Goal: Information Seeking & Learning: Learn about a topic

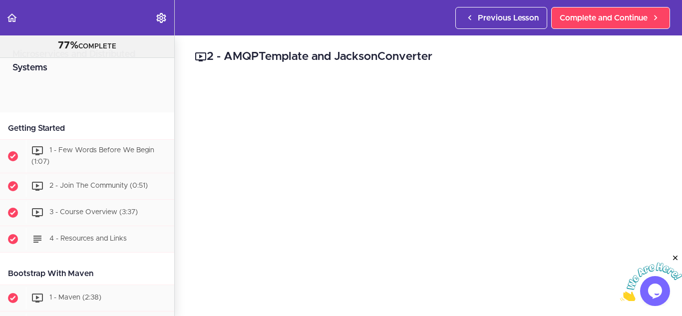
scroll to position [2065, 0]
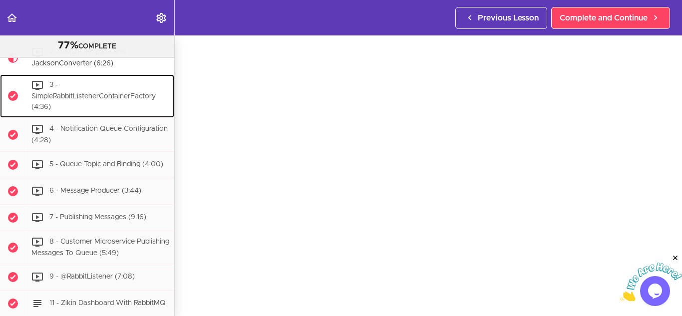
click at [111, 118] on div "3 - SimpleRabbitListenerContainerFactory (4:36)" at bounding box center [100, 95] width 148 height 43
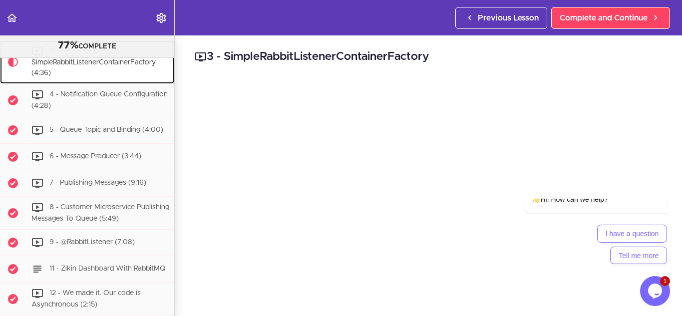
scroll to position [2099, 0]
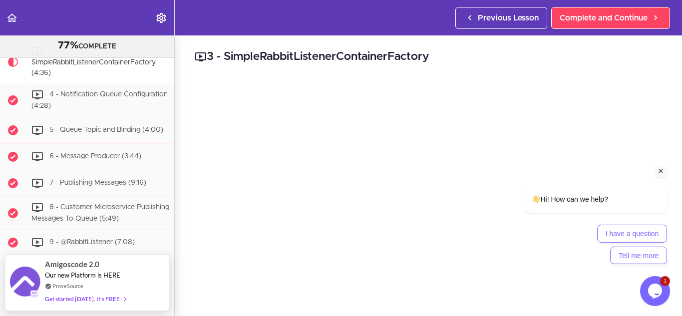
click at [658, 168] on icon "Chat attention grabber" at bounding box center [660, 171] width 9 height 9
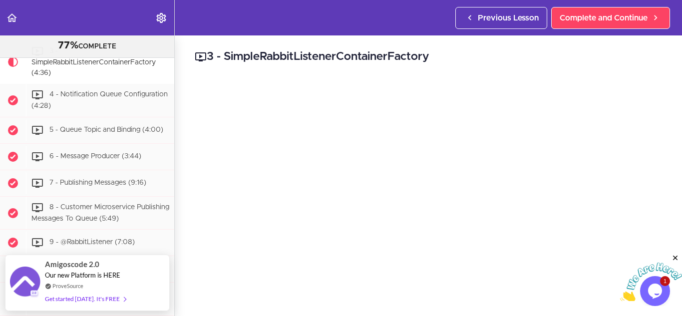
click at [676, 255] on icon "Close" at bounding box center [675, 257] width 9 height 9
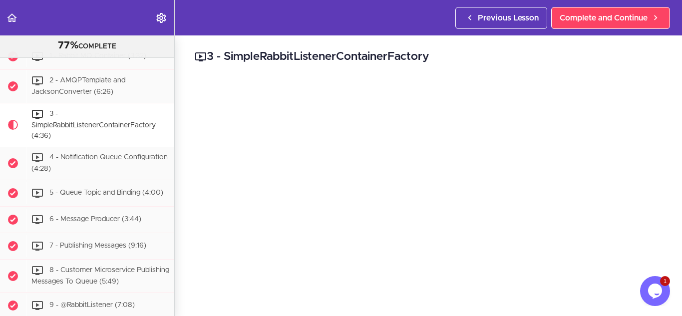
scroll to position [2036, 0]
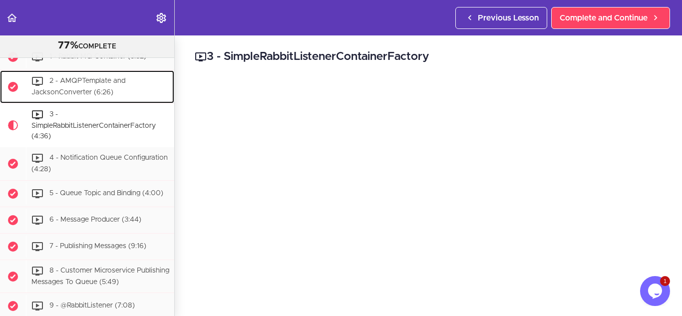
click at [105, 103] on div "2 - AMQPTemplate and JacksonConverter (6:26)" at bounding box center [100, 86] width 148 height 33
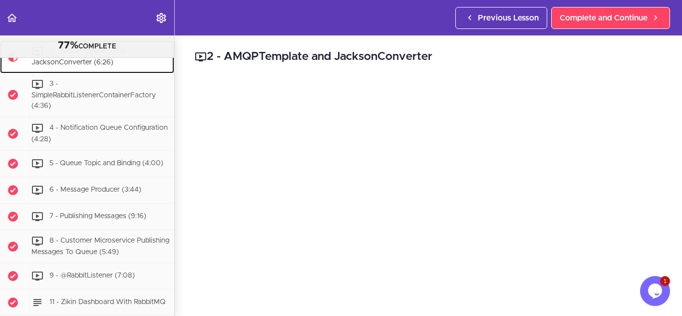
click at [104, 111] on ul "1 - Rabbit MQ Container (3:32) 2 - AMQPTemplate and JacksonConverter (6:26)" at bounding box center [87, 195] width 174 height 362
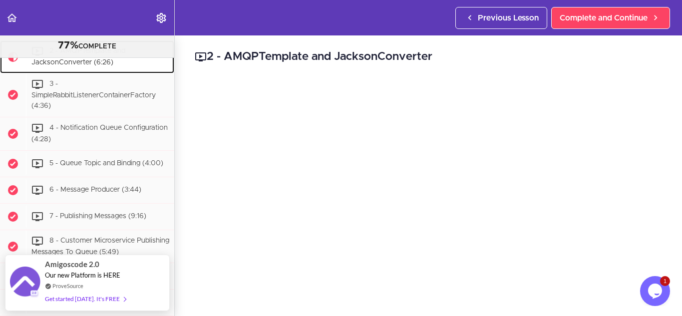
click at [60, 73] on div "2 - AMQPTemplate and JacksonConverter (6:26)" at bounding box center [100, 56] width 148 height 33
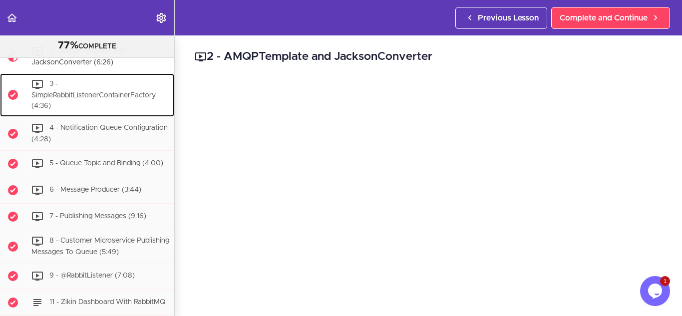
click at [156, 117] on div "3 - SimpleRabbitListenerContainerFactory (4:36)" at bounding box center [100, 94] width 148 height 43
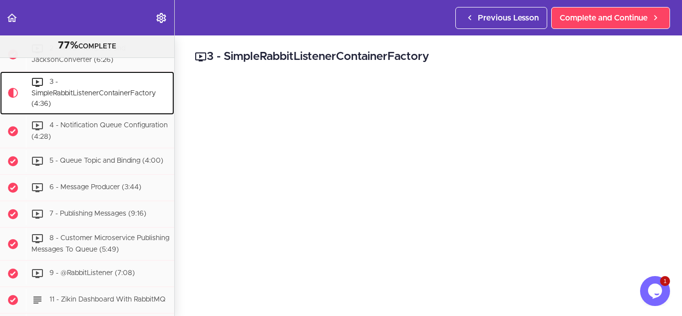
scroll to position [2068, 0]
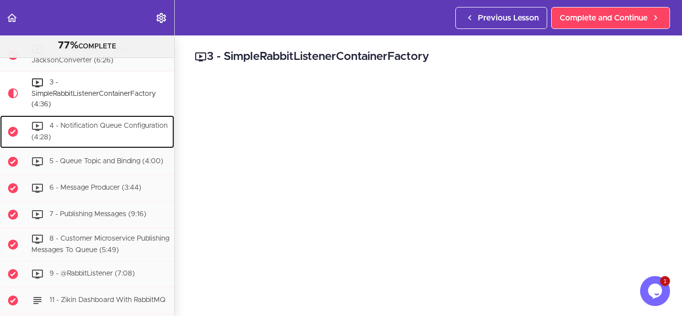
click at [113, 148] on div "4 - Notification Queue Configuration (4:28)" at bounding box center [100, 131] width 148 height 33
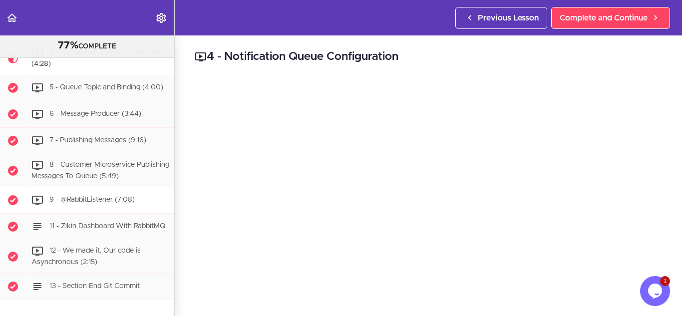
scroll to position [2108, 0]
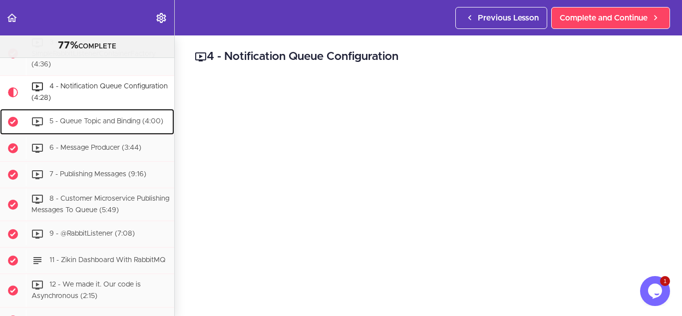
click at [98, 125] on span "5 - Queue Topic and Binding (4:00)" at bounding box center [106, 121] width 114 height 7
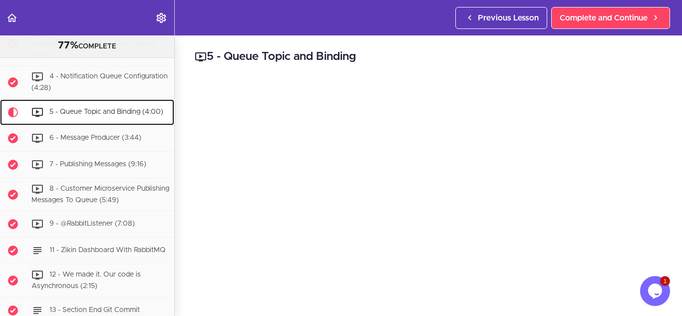
scroll to position [2138, 0]
